Goal: Navigation & Orientation: Find specific page/section

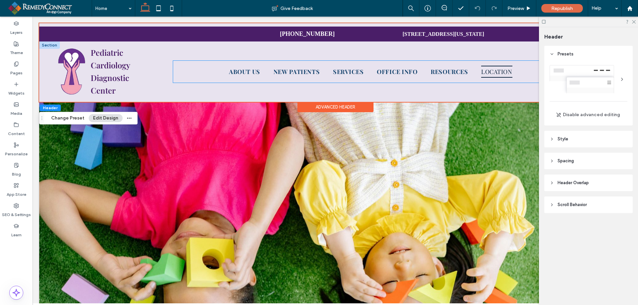
click at [490, 71] on span "Location" at bounding box center [496, 72] width 31 height 12
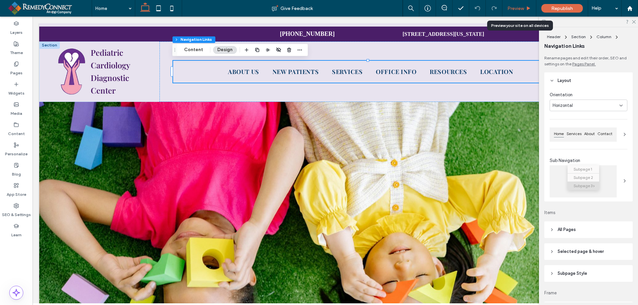
click at [520, 13] on div "Preview" at bounding box center [519, 8] width 34 height 17
drag, startPoint x: 516, startPoint y: 7, endPoint x: 463, endPoint y: 52, distance: 69.6
click at [516, 7] on span "Preview" at bounding box center [515, 9] width 17 height 6
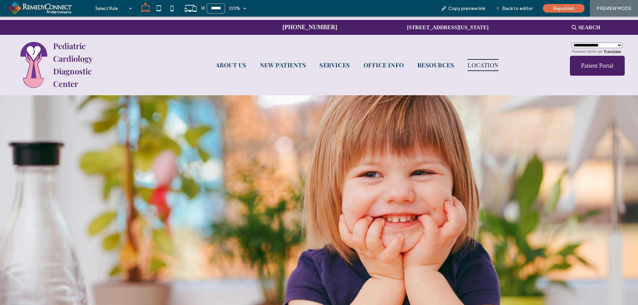
click at [494, 68] on span "Location" at bounding box center [483, 65] width 31 height 12
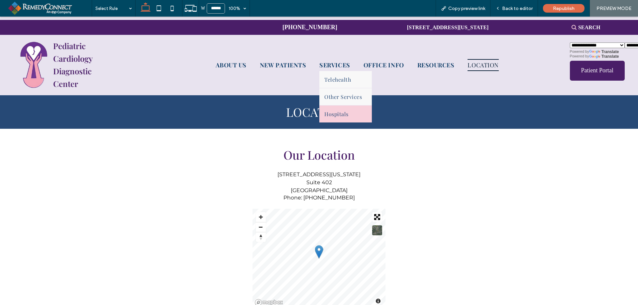
click at [336, 114] on span "Hospitals" at bounding box center [336, 114] width 24 height 7
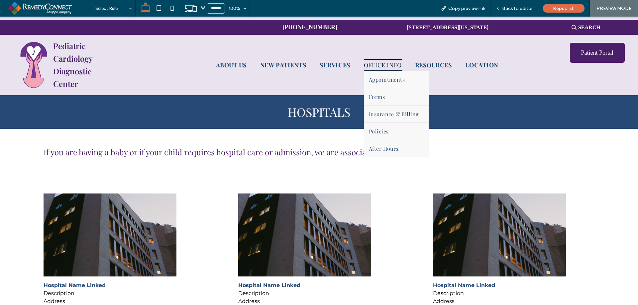
select select "Language Translate Widget"
